Goal: Task Accomplishment & Management: Manage account settings

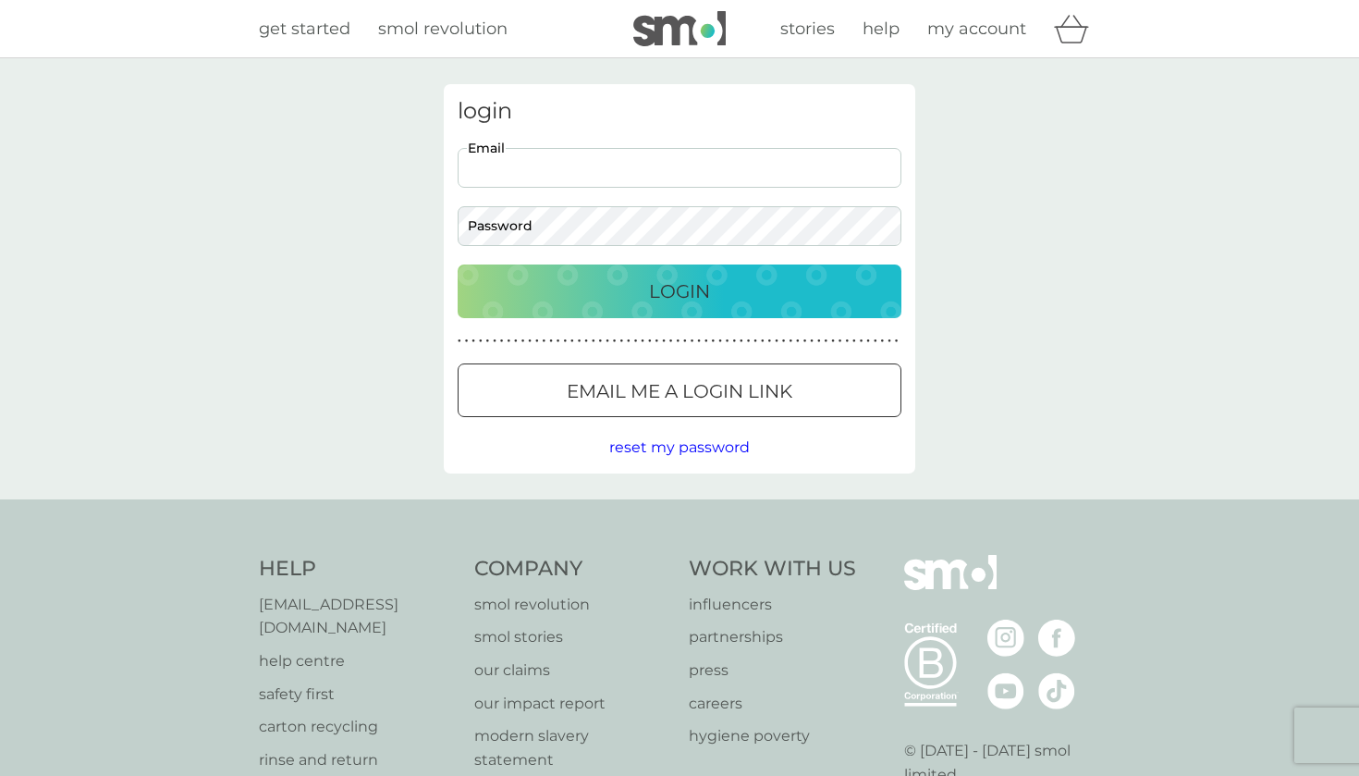
type input "[EMAIL_ADDRESS][DOMAIN_NAME]"
click at [679, 290] on button "Login" at bounding box center [680, 291] width 444 height 54
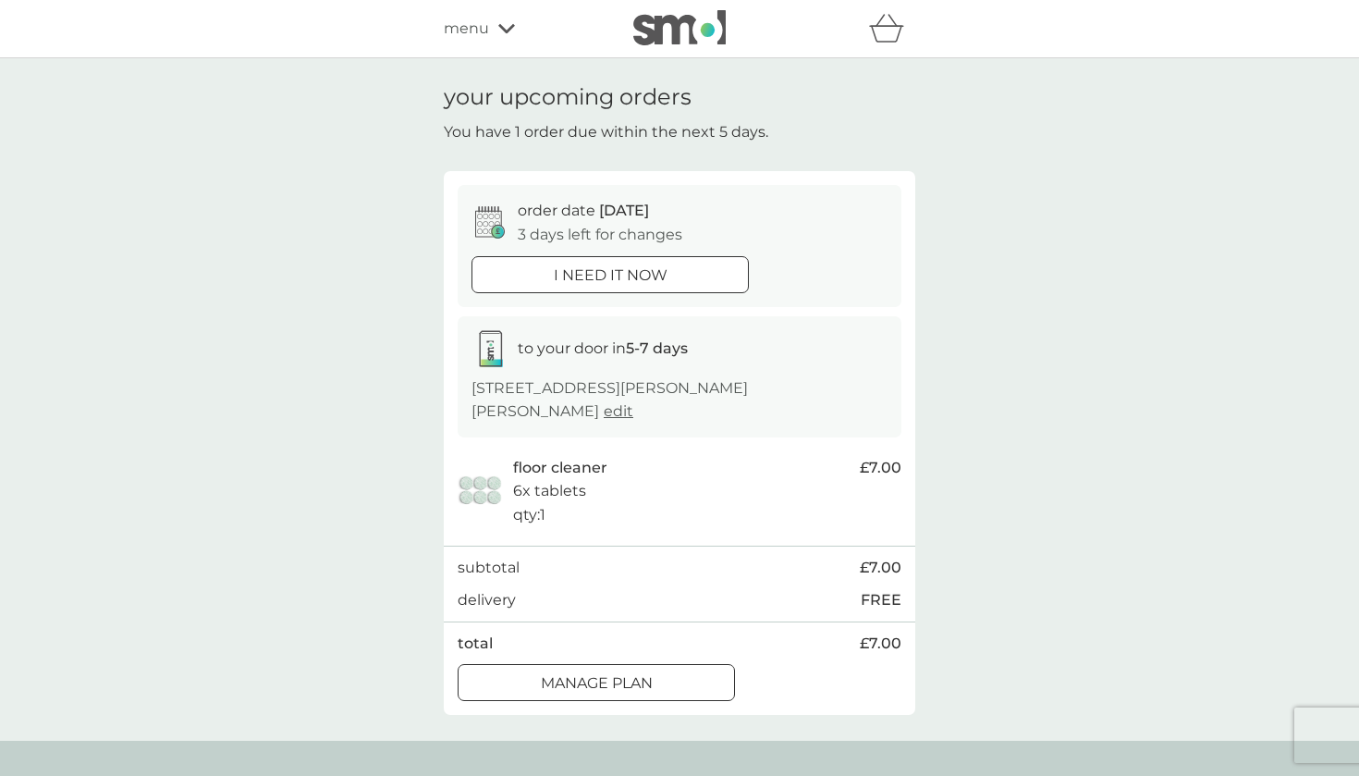
click at [602, 681] on div at bounding box center [596, 683] width 67 height 19
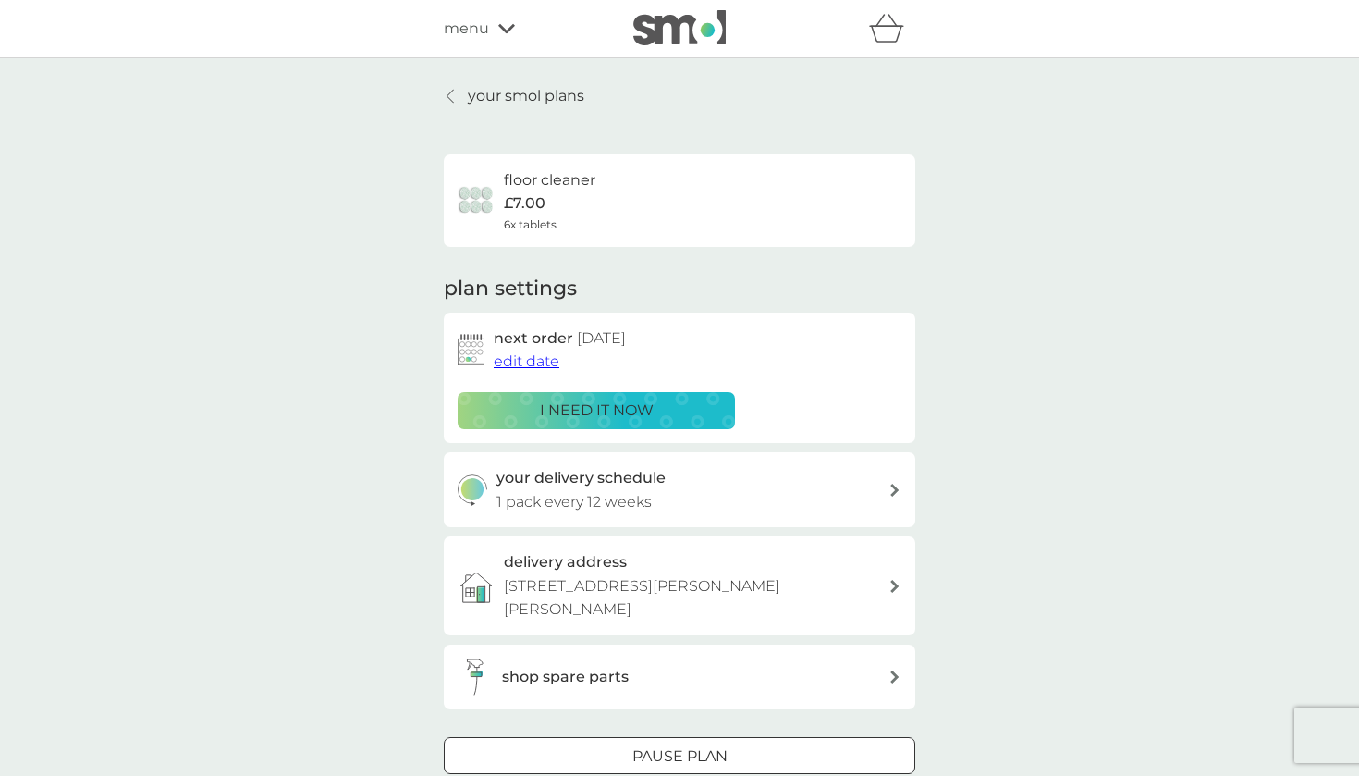
click at [535, 367] on button "edit date" at bounding box center [527, 361] width 66 height 24
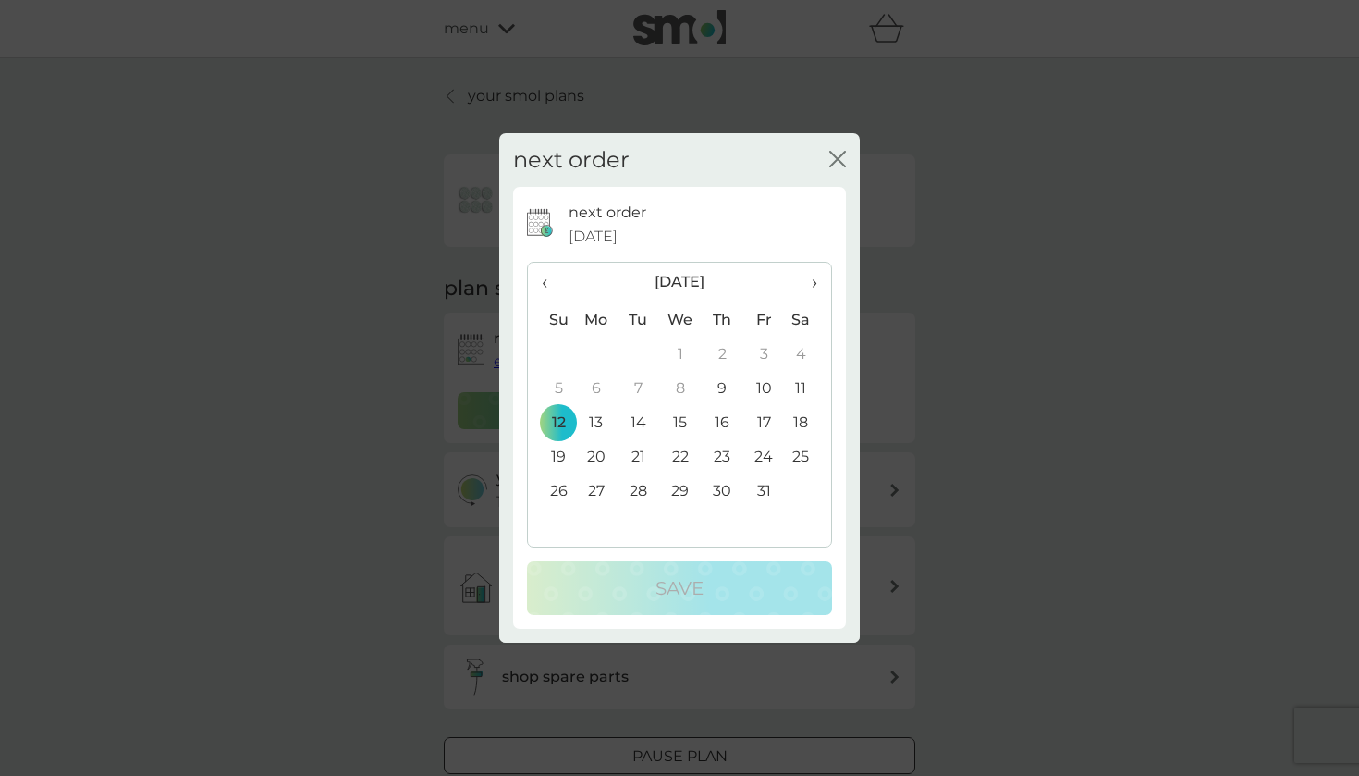
click at [829, 286] on th "›" at bounding box center [808, 283] width 46 height 40
click at [601, 352] on td "1" at bounding box center [596, 354] width 43 height 34
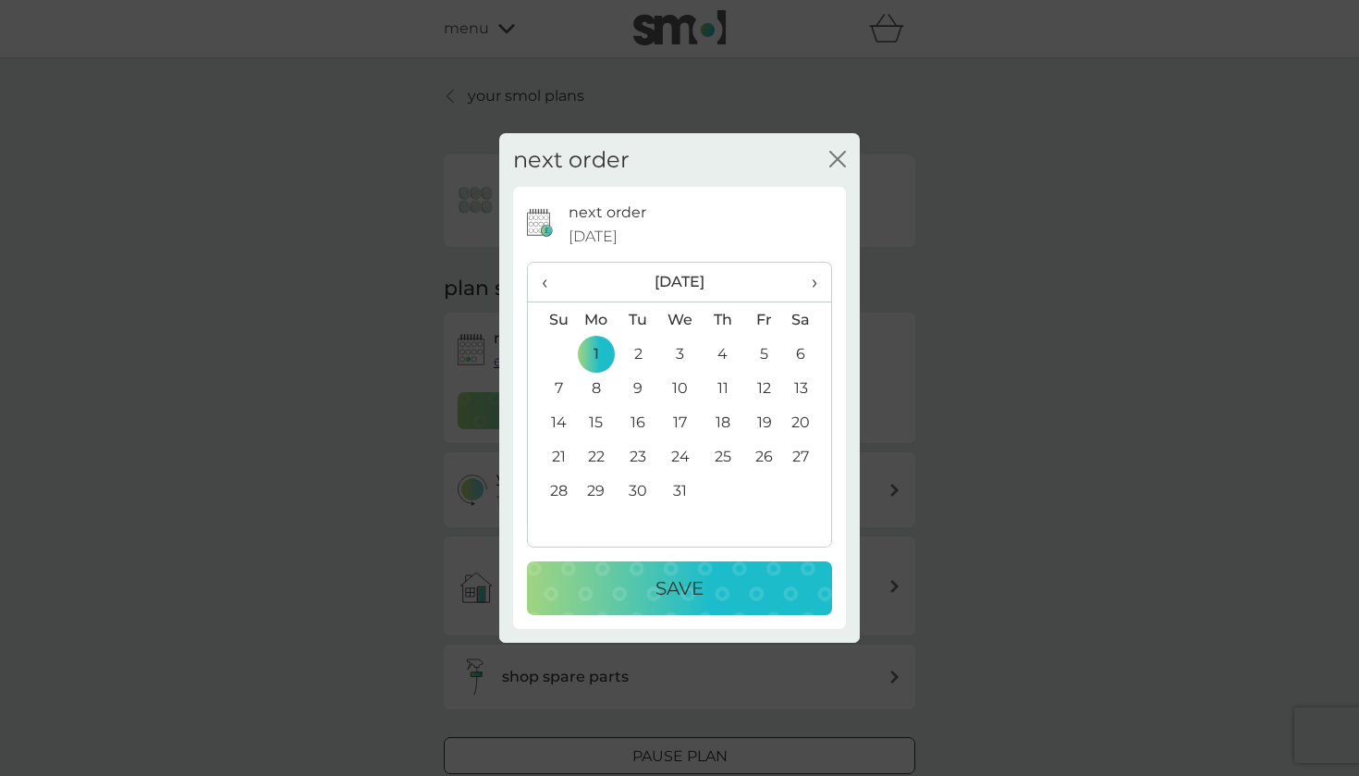
click at [689, 582] on p "Save" at bounding box center [679, 588] width 48 height 30
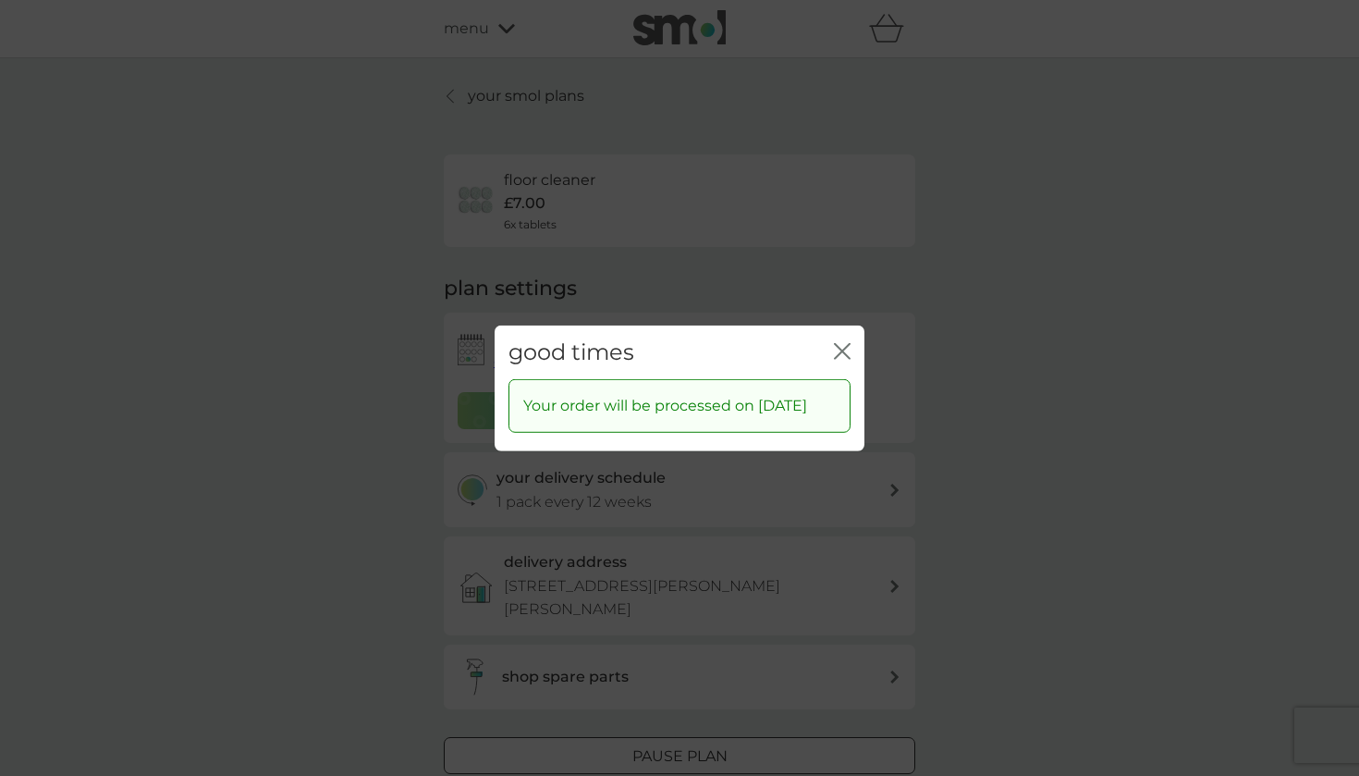
click at [840, 351] on div "close" at bounding box center [842, 351] width 17 height 27
click at [839, 342] on icon "close" at bounding box center [842, 350] width 17 height 17
